Goal: Information Seeking & Learning: Learn about a topic

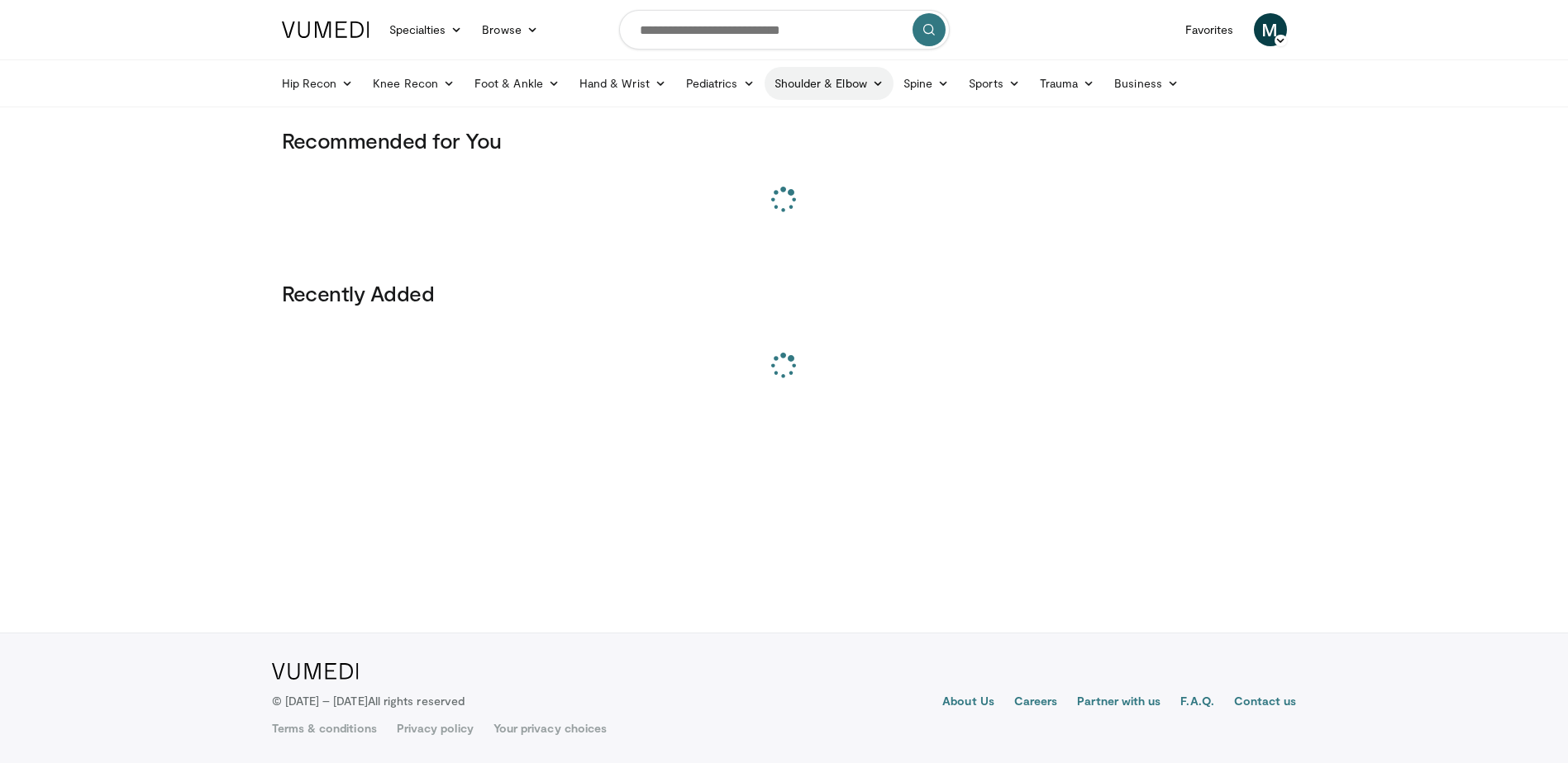
click at [824, 70] on link "Shoulder & Elbow" at bounding box center [828, 83] width 129 height 33
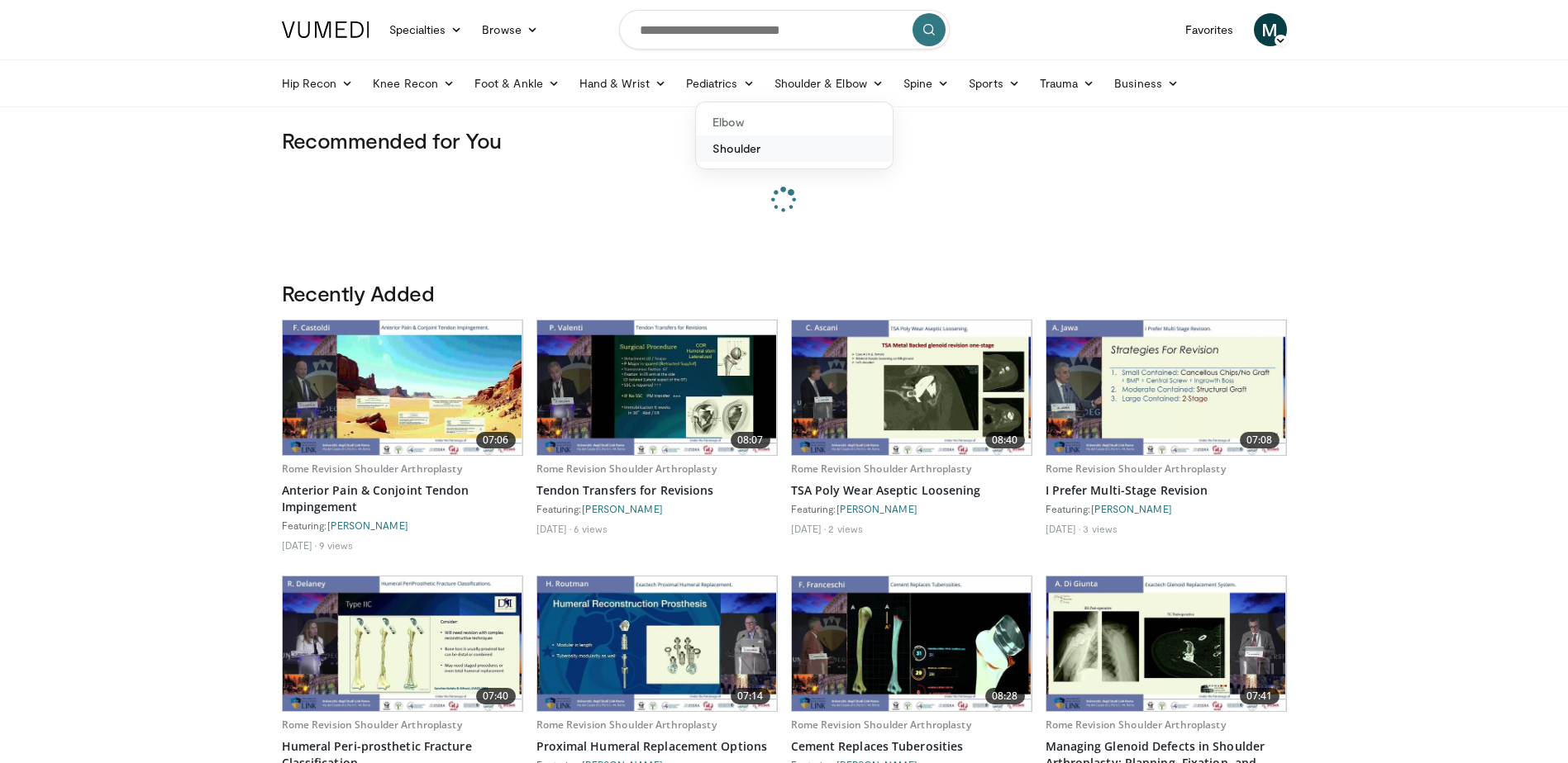
click at [752, 161] on link "Shoulder" at bounding box center [794, 148] width 197 height 26
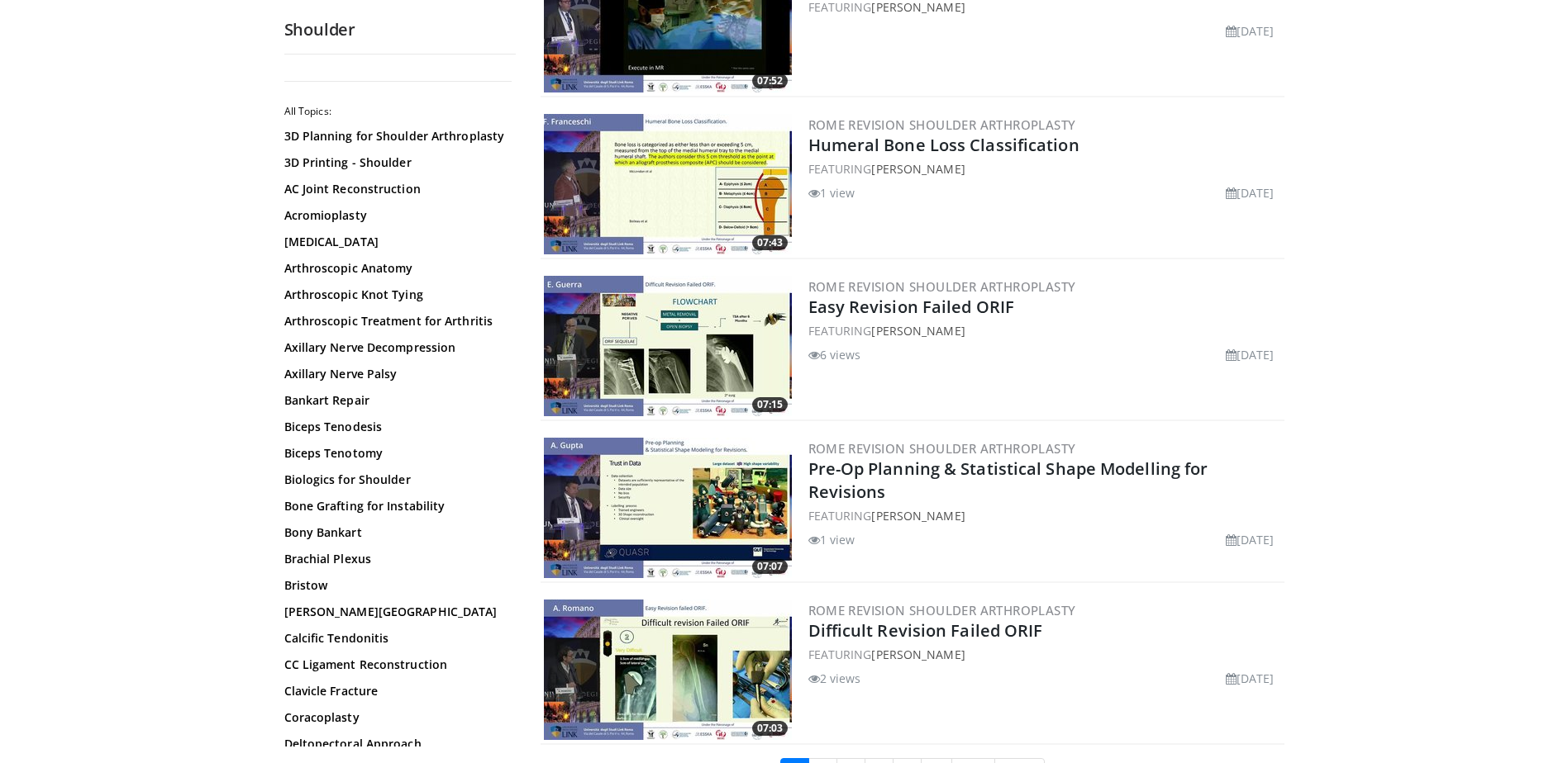
scroll to position [3718, 0]
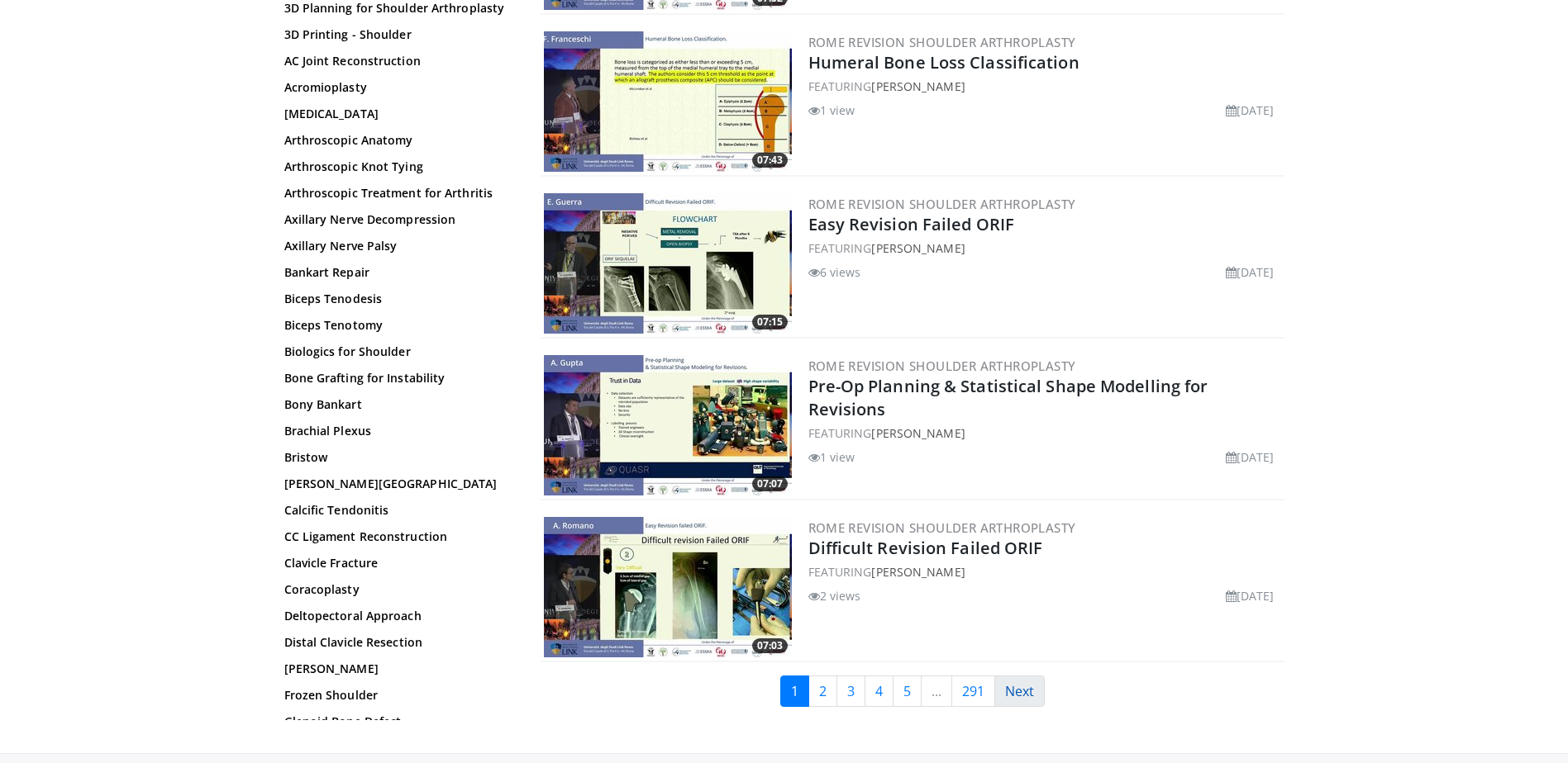
click at [1036, 701] on link "Next" at bounding box center [1019, 692] width 50 height 31
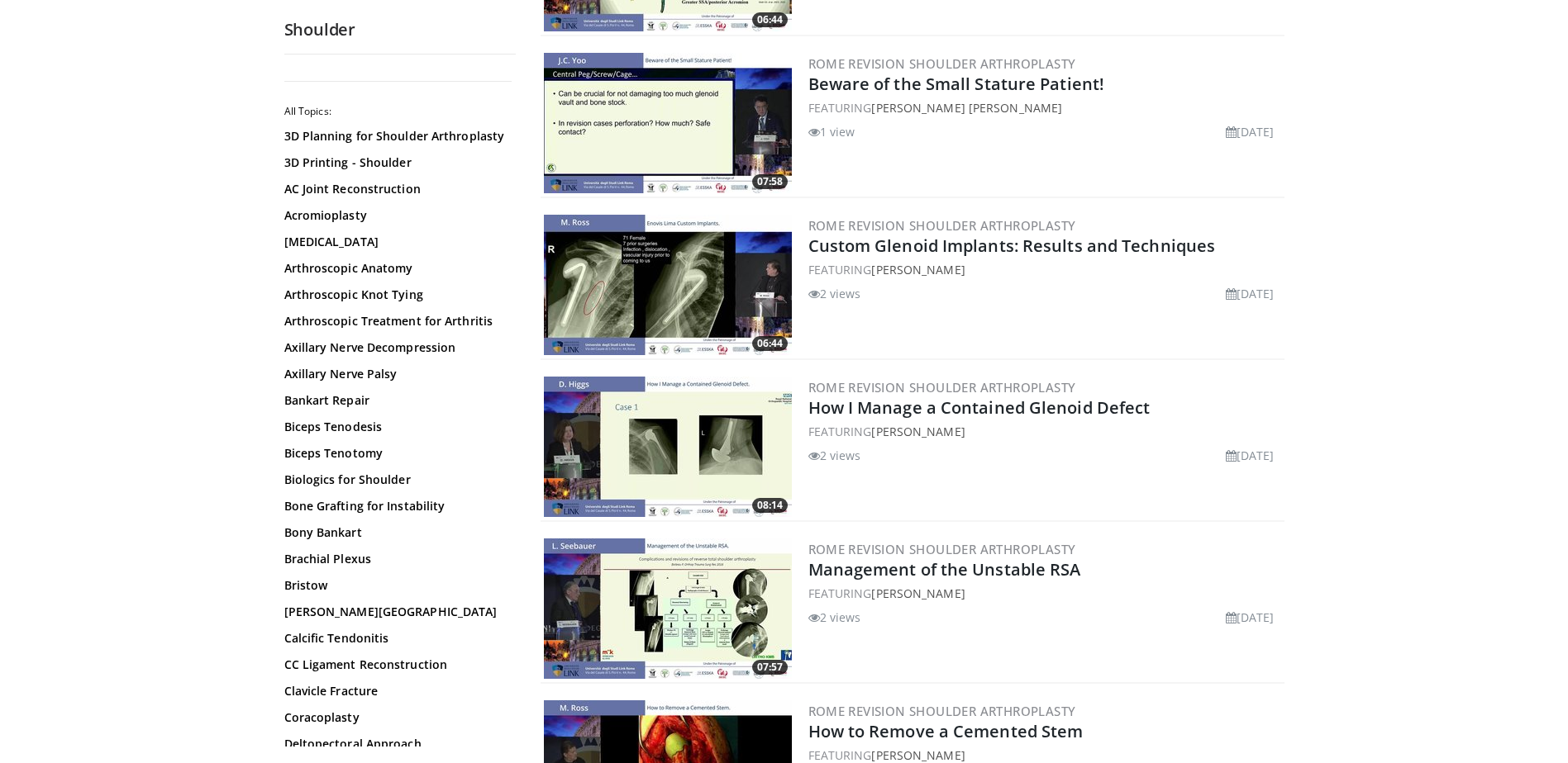
scroll to position [3718, 0]
